Goal: Task Accomplishment & Management: Manage account settings

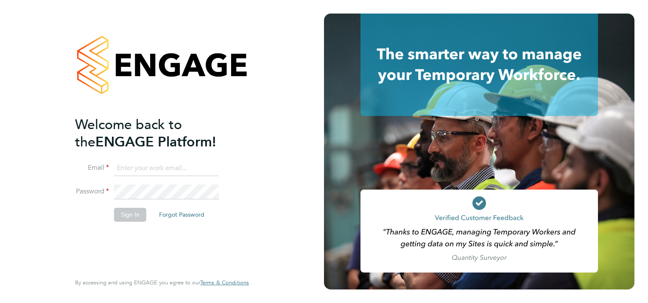
type input "[EMAIL_ADDRESS][PERSON_NAME][DOMAIN_NAME]"
click at [132, 220] on button "Sign In" at bounding box center [130, 215] width 32 height 14
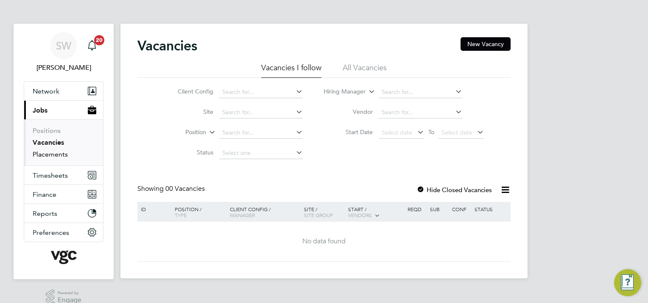
click at [52, 156] on link "Placements" at bounding box center [50, 154] width 35 height 8
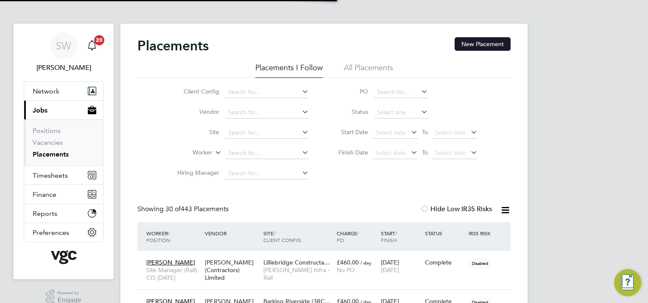
click at [491, 41] on button "New Placement" at bounding box center [482, 44] width 56 height 14
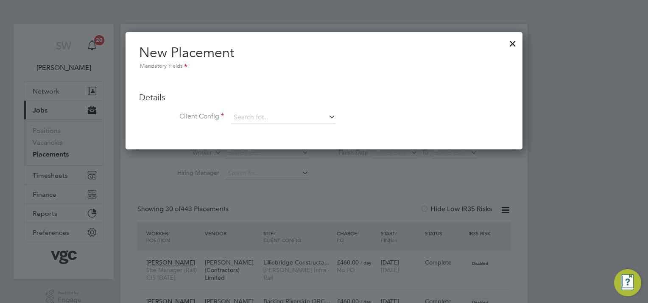
click at [512, 44] on div at bounding box center [512, 41] width 15 height 15
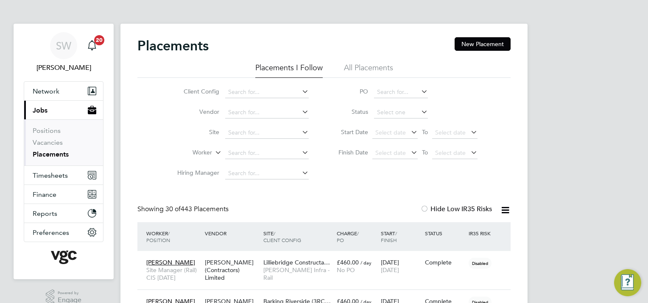
click at [419, 110] on icon at bounding box center [419, 112] width 0 height 12
click at [406, 112] on input at bounding box center [401, 113] width 54 height 12
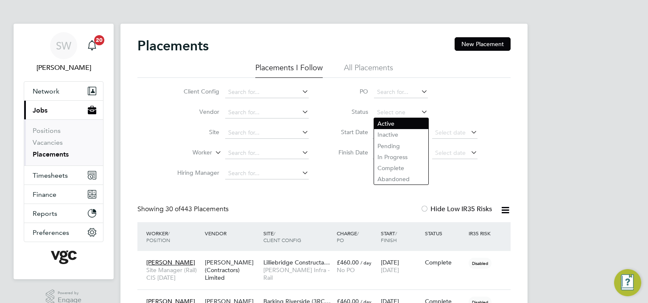
click at [398, 127] on li "Active" at bounding box center [401, 123] width 54 height 11
type input "Active"
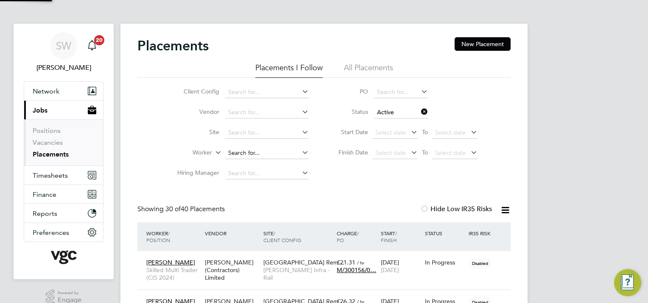
click at [249, 153] on input at bounding box center [266, 153] width 83 height 12
type input "m"
type input "nica"
click at [419, 111] on icon at bounding box center [419, 112] width 0 height 12
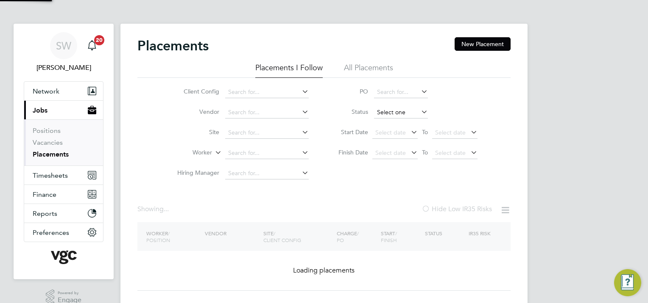
click at [388, 111] on input at bounding box center [401, 113] width 54 height 12
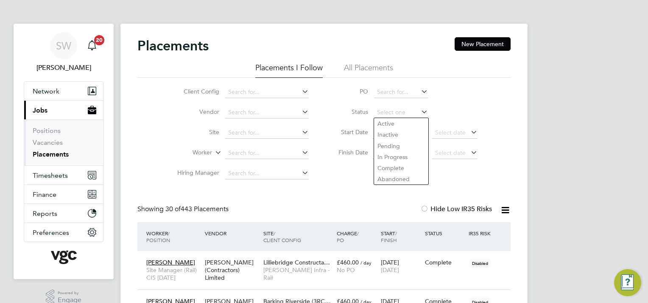
drag, startPoint x: 389, startPoint y: 133, endPoint x: 353, endPoint y: 137, distance: 36.3
click at [388, 133] on li "Inactive" at bounding box center [401, 134] width 54 height 11
type input "Inactive"
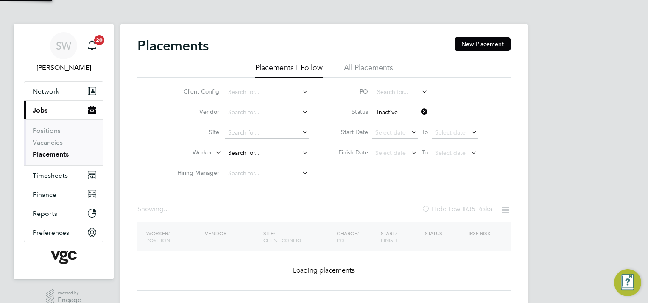
click at [244, 148] on input at bounding box center [266, 153] width 83 height 12
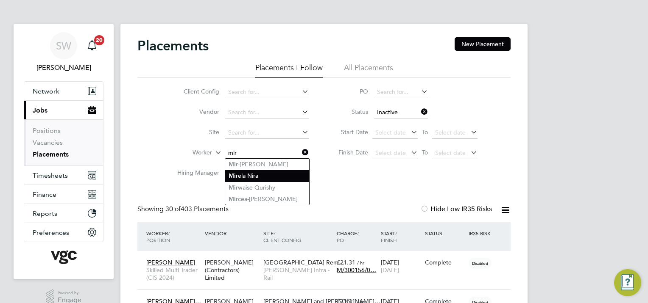
click at [248, 176] on li "Mir ela Nira" at bounding box center [267, 175] width 84 height 11
type input "[PERSON_NAME]"
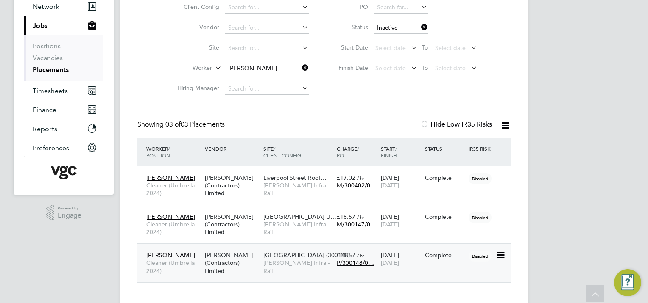
click at [392, 256] on div "17 Jul 2025 22 Jul 2025" at bounding box center [400, 260] width 44 height 24
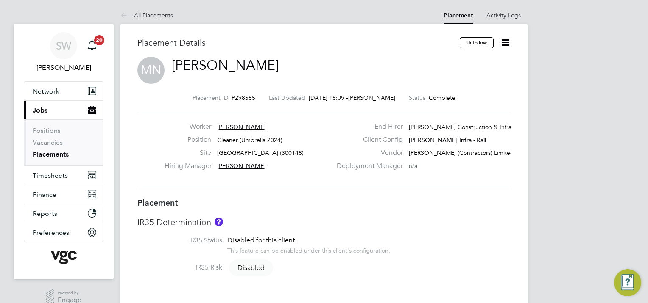
click at [504, 39] on icon at bounding box center [505, 42] width 11 height 11
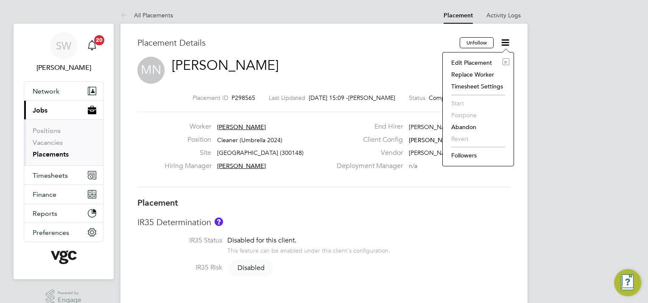
click at [487, 63] on li "Edit Placement e" at bounding box center [478, 63] width 62 height 12
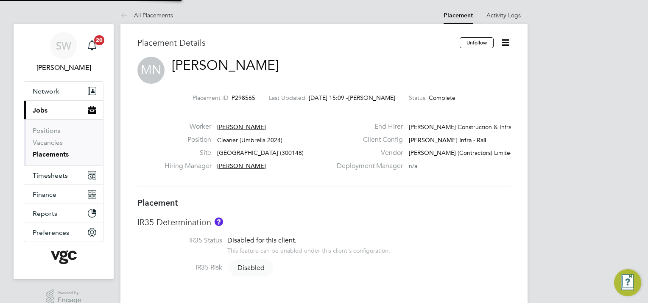
type input "[PERSON_NAME]"
type input "[DATE]"
type input "08:00"
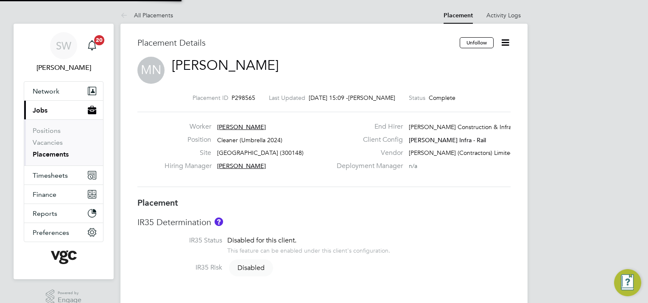
type input "18:00"
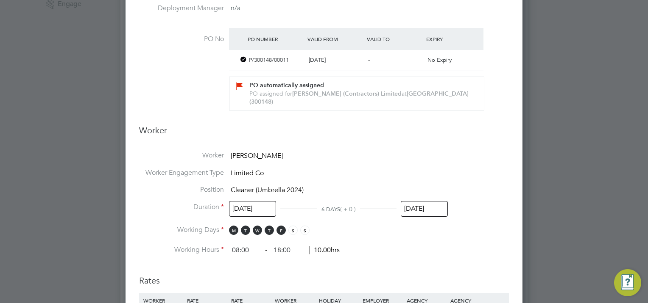
click at [423, 201] on input "[DATE]" at bounding box center [424, 209] width 47 height 16
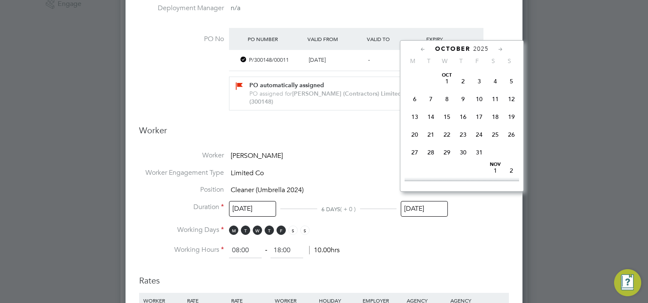
click at [464, 143] on span "23" at bounding box center [463, 135] width 16 height 16
type input "[DATE]"
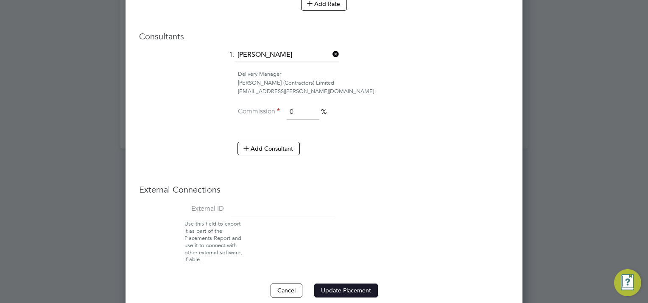
click at [338, 284] on button "Update Placement" at bounding box center [346, 291] width 64 height 14
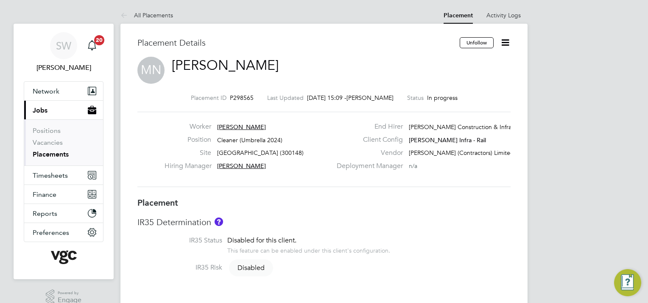
click at [509, 41] on icon at bounding box center [505, 42] width 11 height 11
